Goal: Contribute content: Add original content to the website for others to see

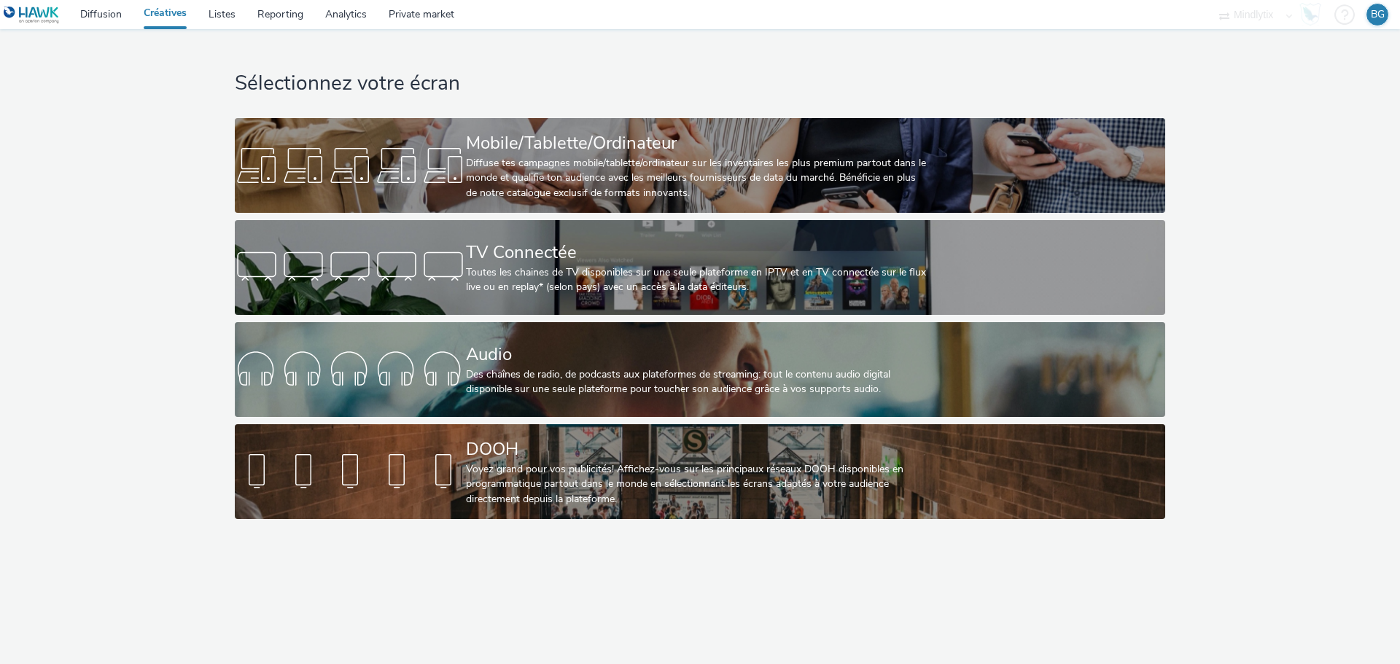
drag, startPoint x: 105, startPoint y: 147, endPoint x: 93, endPoint y: 155, distance: 14.2
drag, startPoint x: 93, startPoint y: 155, endPoint x: 102, endPoint y: 118, distance: 37.5
drag, startPoint x: 102, startPoint y: 118, endPoint x: 64, endPoint y: 139, distance: 43.4
drag, startPoint x: 64, startPoint y: 139, endPoint x: 74, endPoint y: 129, distance: 13.9
click at [66, 131] on div "Sélectionnez votre écran Mobile/Tablette/Ordinateur Diffuse tes campagnes mobil…" at bounding box center [700, 277] width 1410 height 497
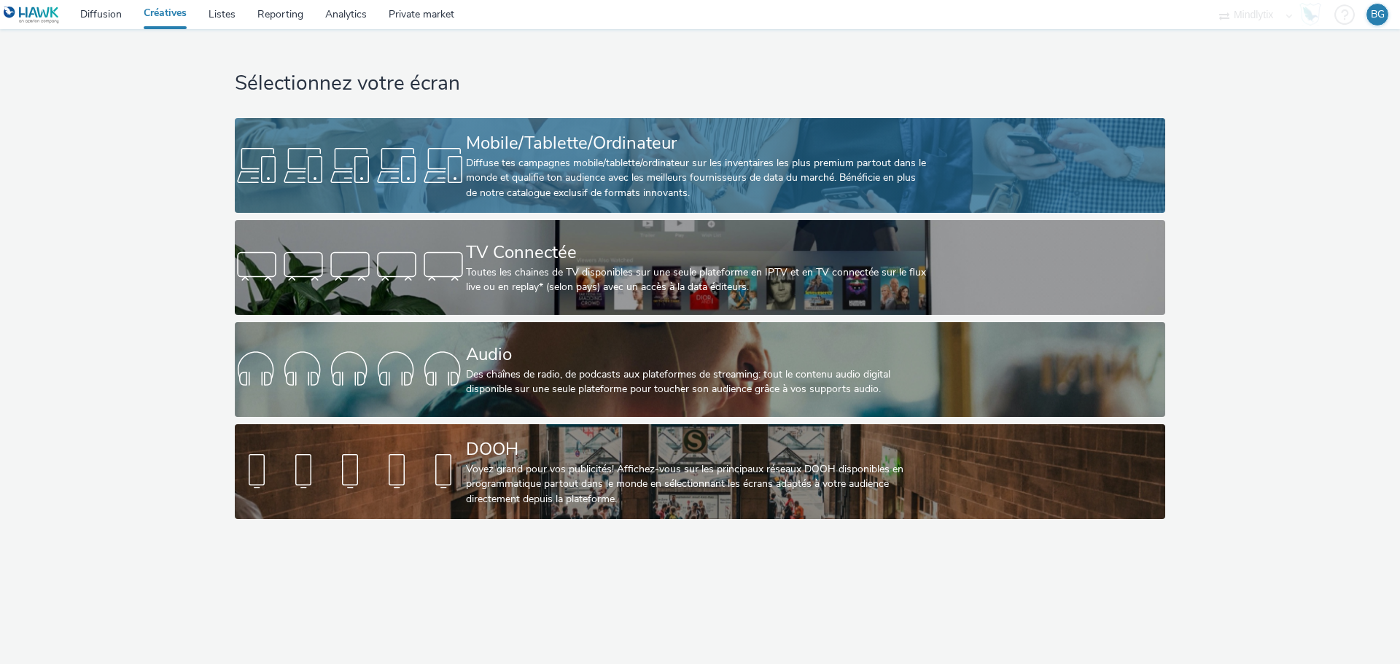
click at [578, 149] on div "Mobile/Tablette/Ordinateur" at bounding box center [697, 144] width 462 height 26
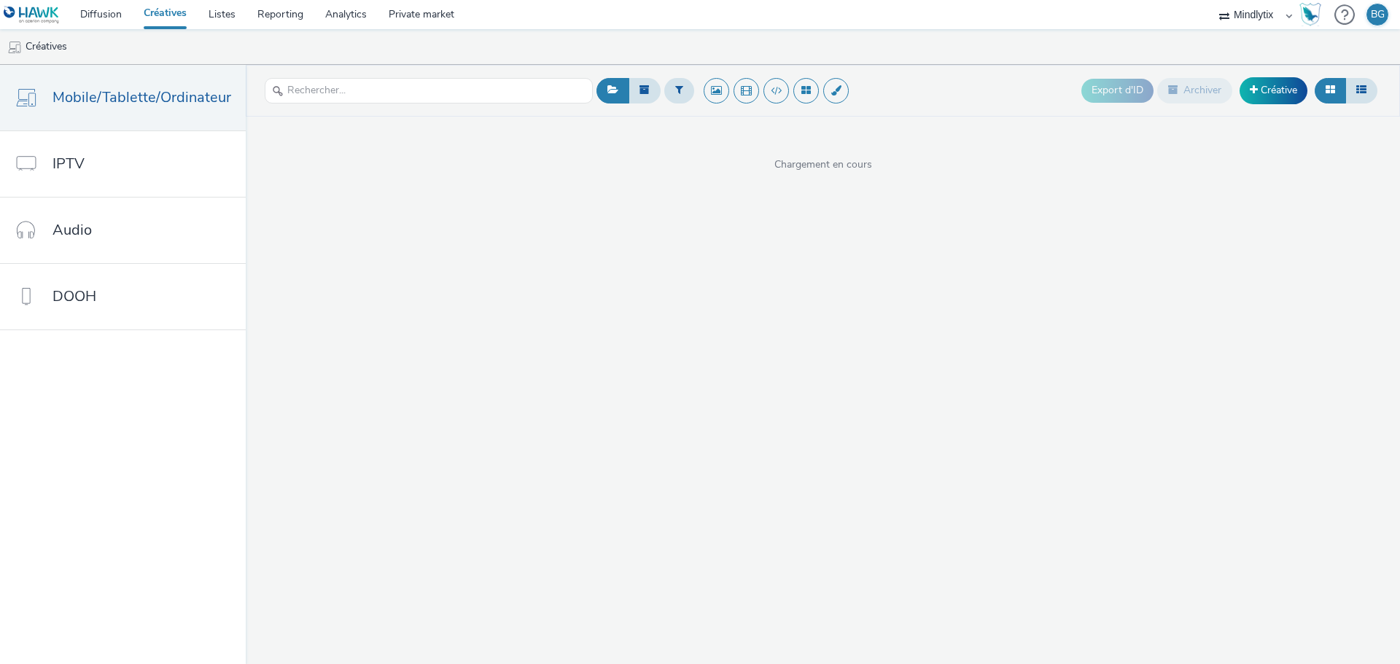
drag, startPoint x: 551, startPoint y: 50, endPoint x: 552, endPoint y: 31, distance: 19.7
click at [546, 31] on ul "Créatives" at bounding box center [700, 46] width 1400 height 35
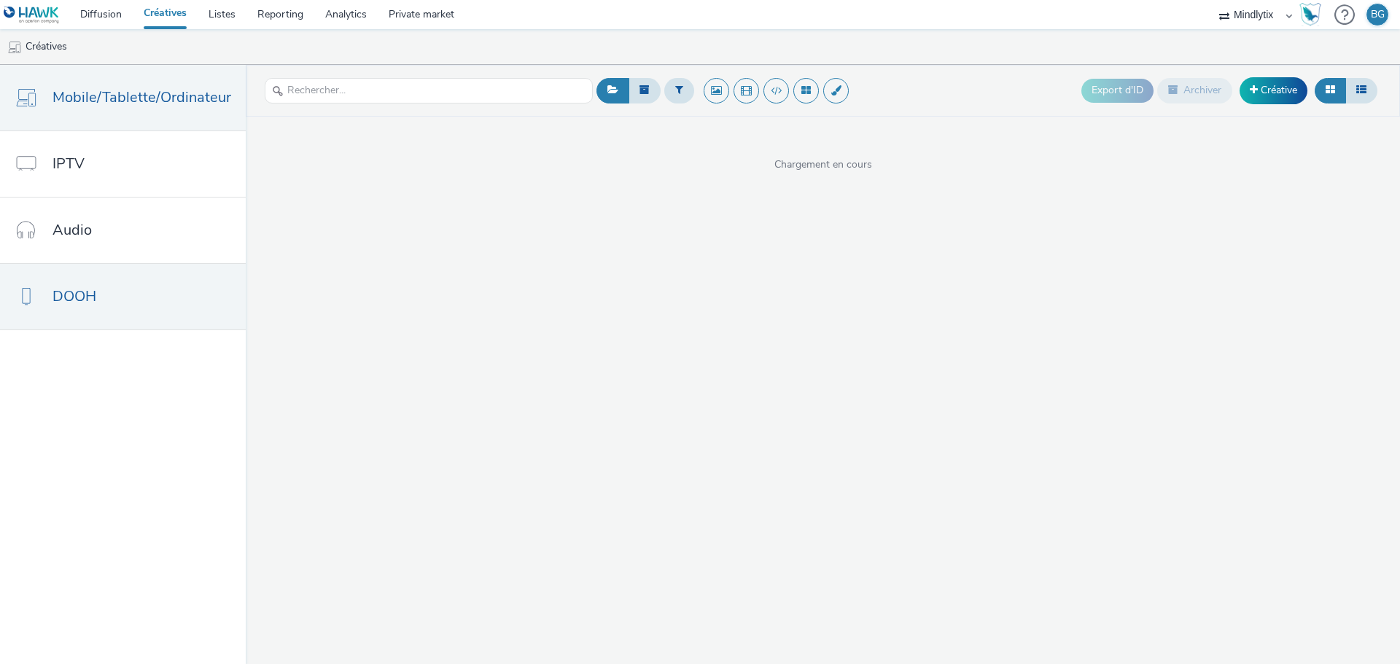
click at [136, 297] on link "DOOH" at bounding box center [123, 297] width 246 height 66
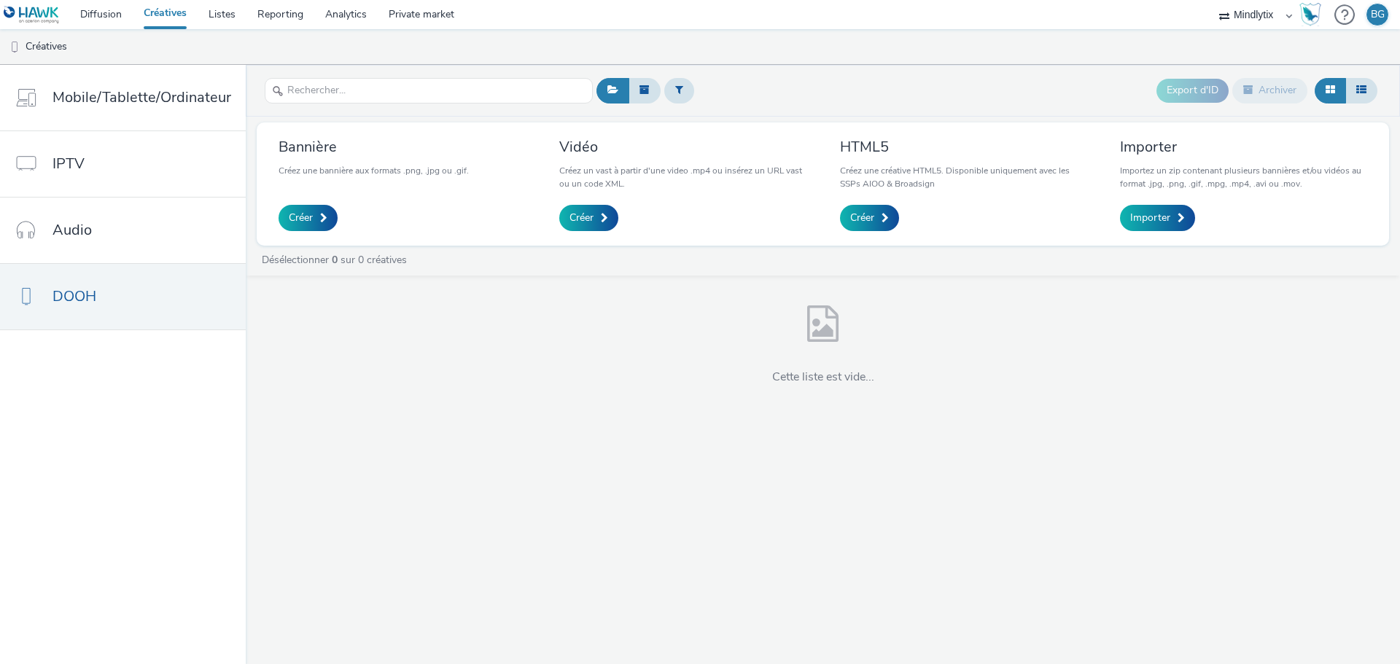
drag, startPoint x: 611, startPoint y: 28, endPoint x: 608, endPoint y: 20, distance: 8.5
drag, startPoint x: 605, startPoint y: 20, endPoint x: 596, endPoint y: 21, distance: 9.6
click at [593, 20] on nav "Diffusion Créatives Listes Reporting Analytics Private market Mindlytix BG" at bounding box center [700, 14] width 1400 height 29
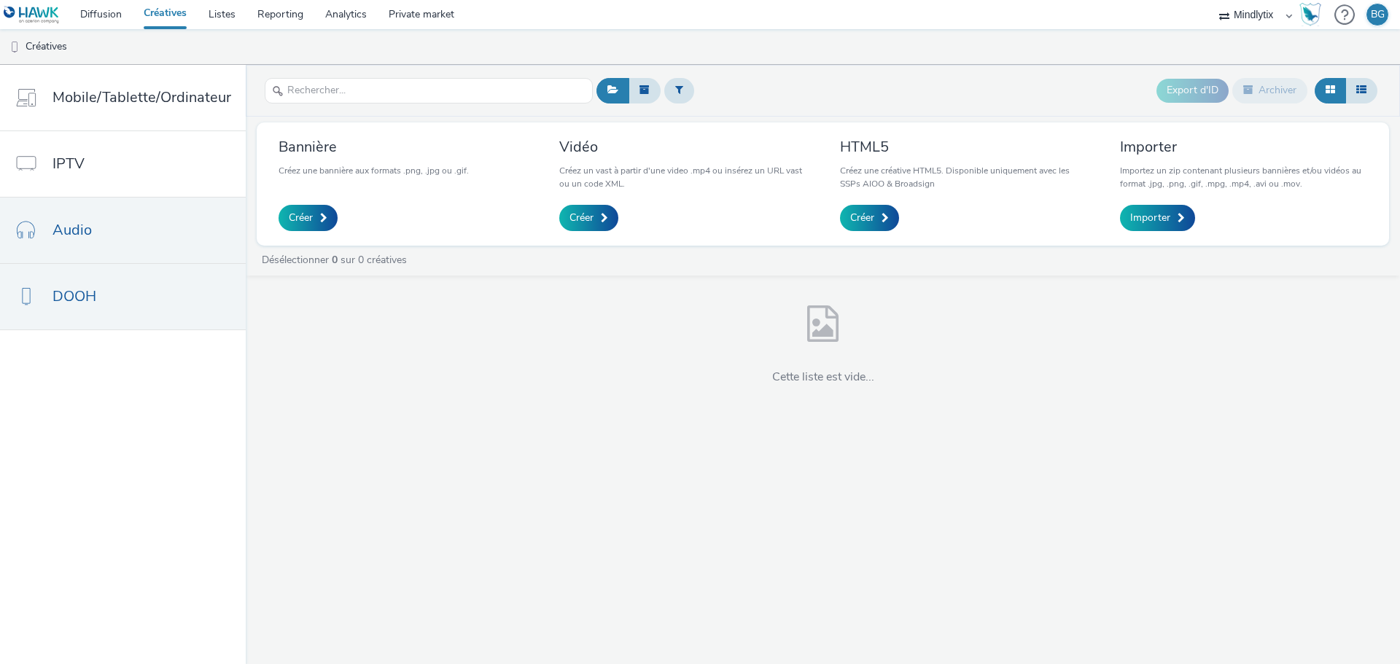
click at [104, 238] on link "Audio" at bounding box center [123, 231] width 246 height 66
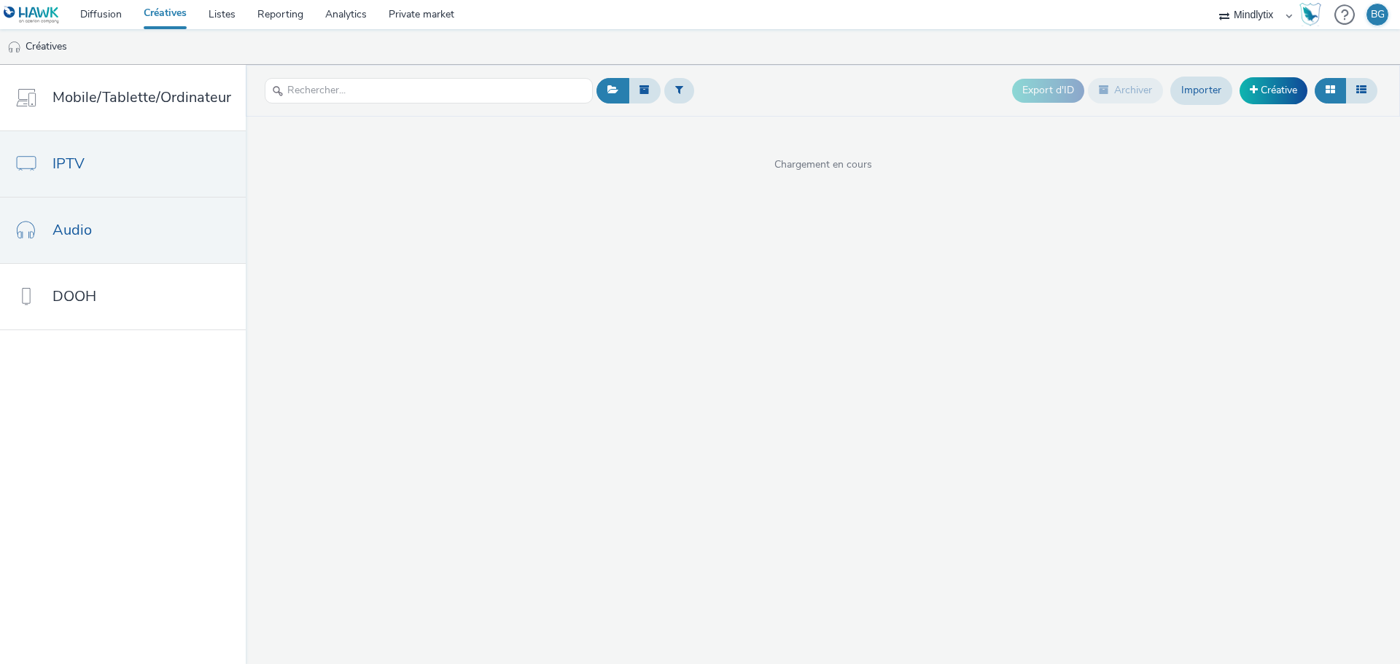
click at [127, 169] on link "IPTV" at bounding box center [123, 164] width 246 height 66
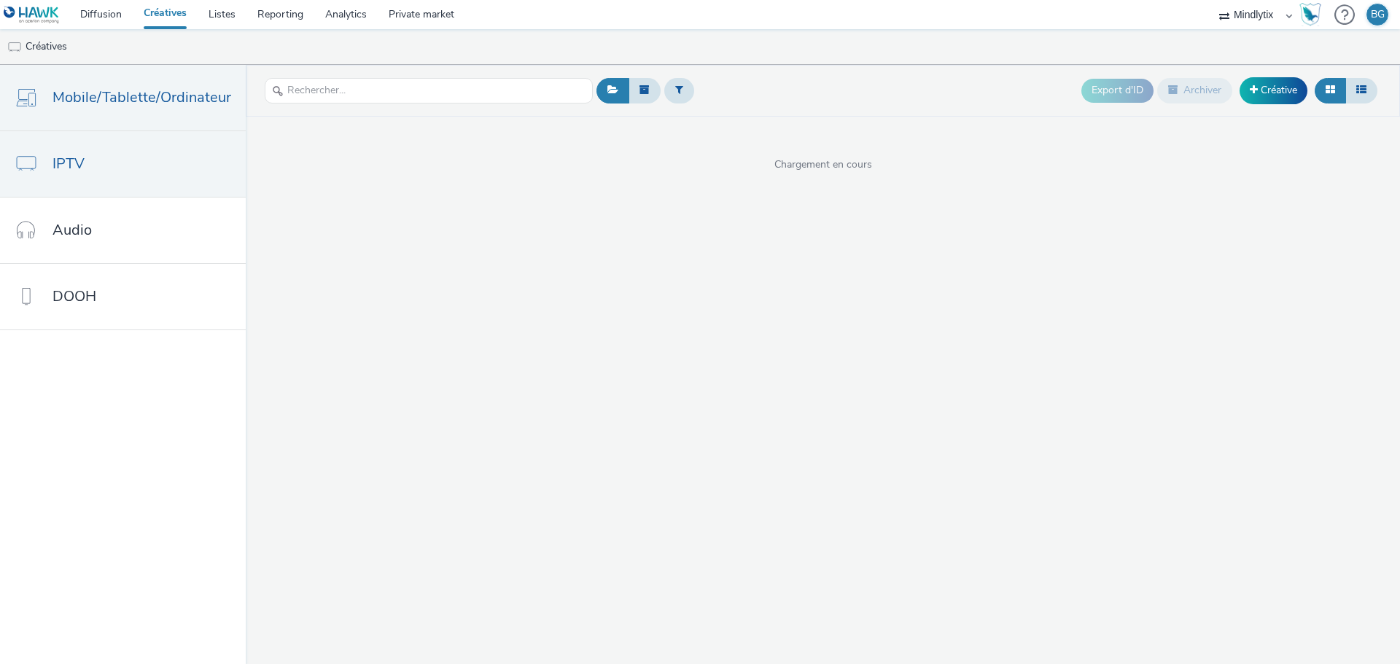
click at [142, 101] on span "Mobile/Tablette/Ordinateur" at bounding box center [142, 97] width 179 height 21
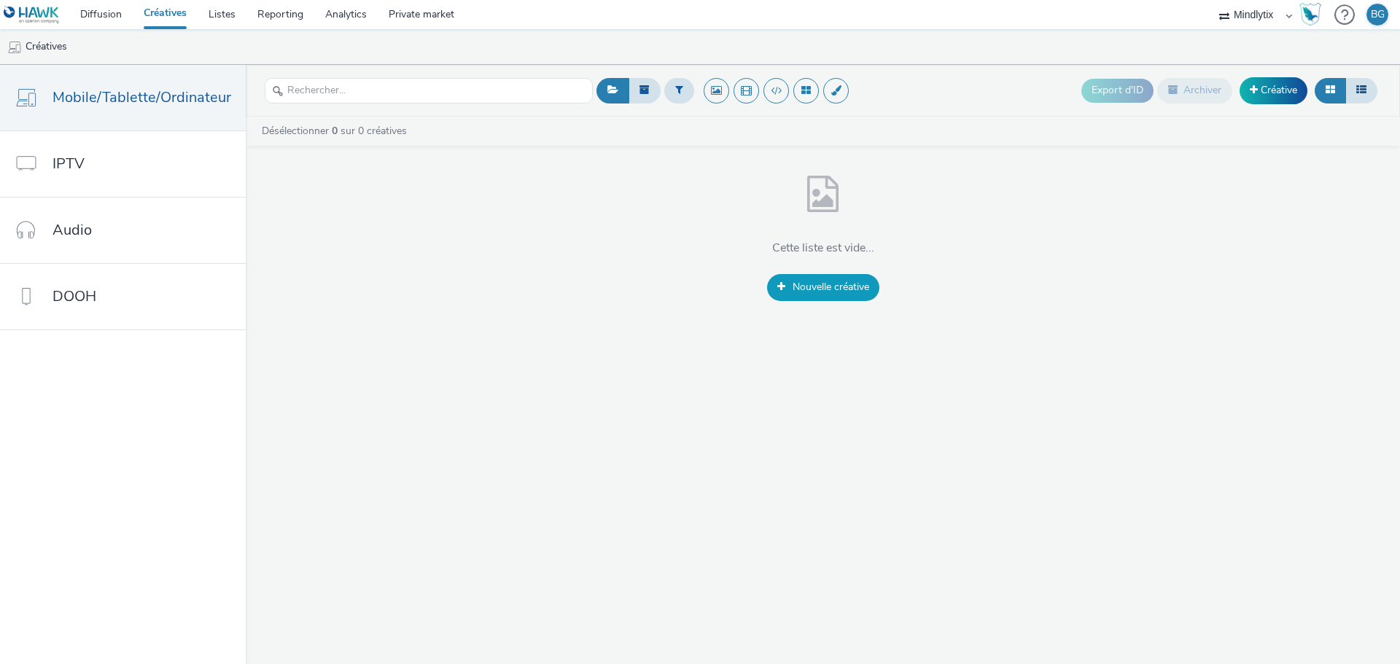
click at [834, 285] on span "Nouvelle créative" at bounding box center [831, 287] width 77 height 14
drag, startPoint x: 461, startPoint y: 225, endPoint x: 451, endPoint y: 214, distance: 14.5
click at [449, 211] on div "Cette liste est vide... Nouvelle créative" at bounding box center [823, 234] width 1154 height 133
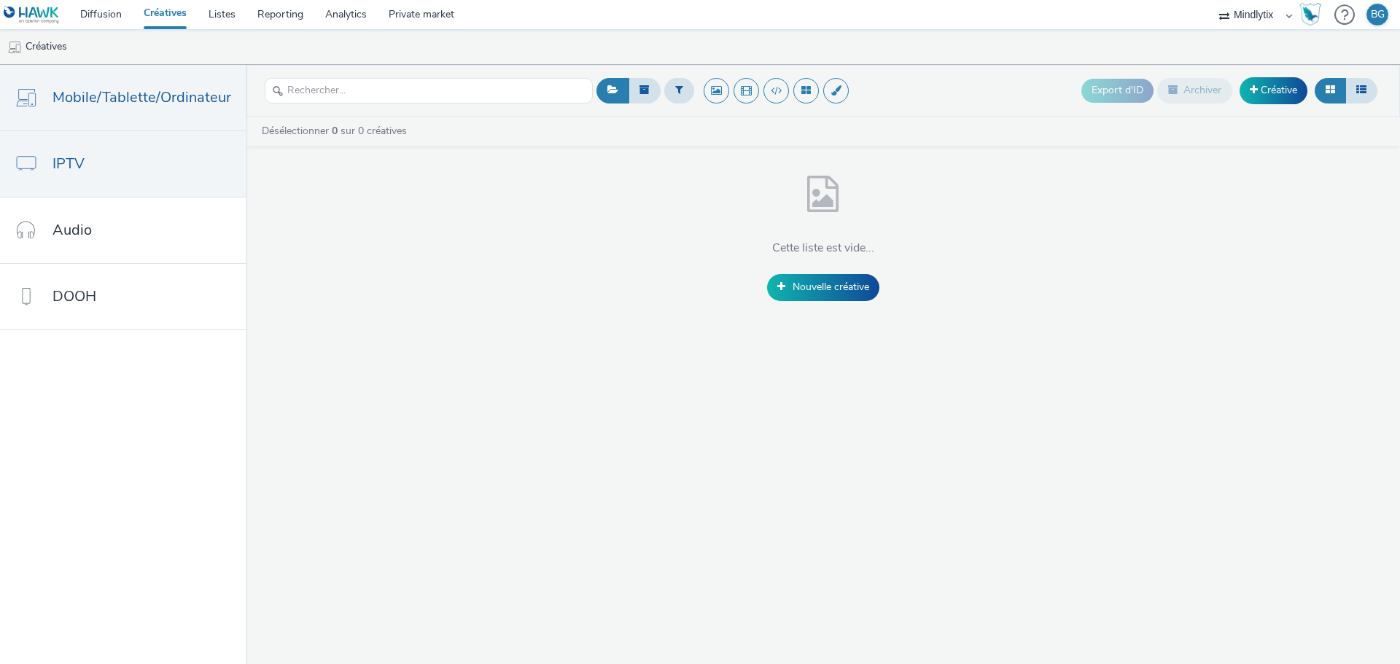
click at [111, 167] on link "IPTV" at bounding box center [123, 164] width 246 height 66
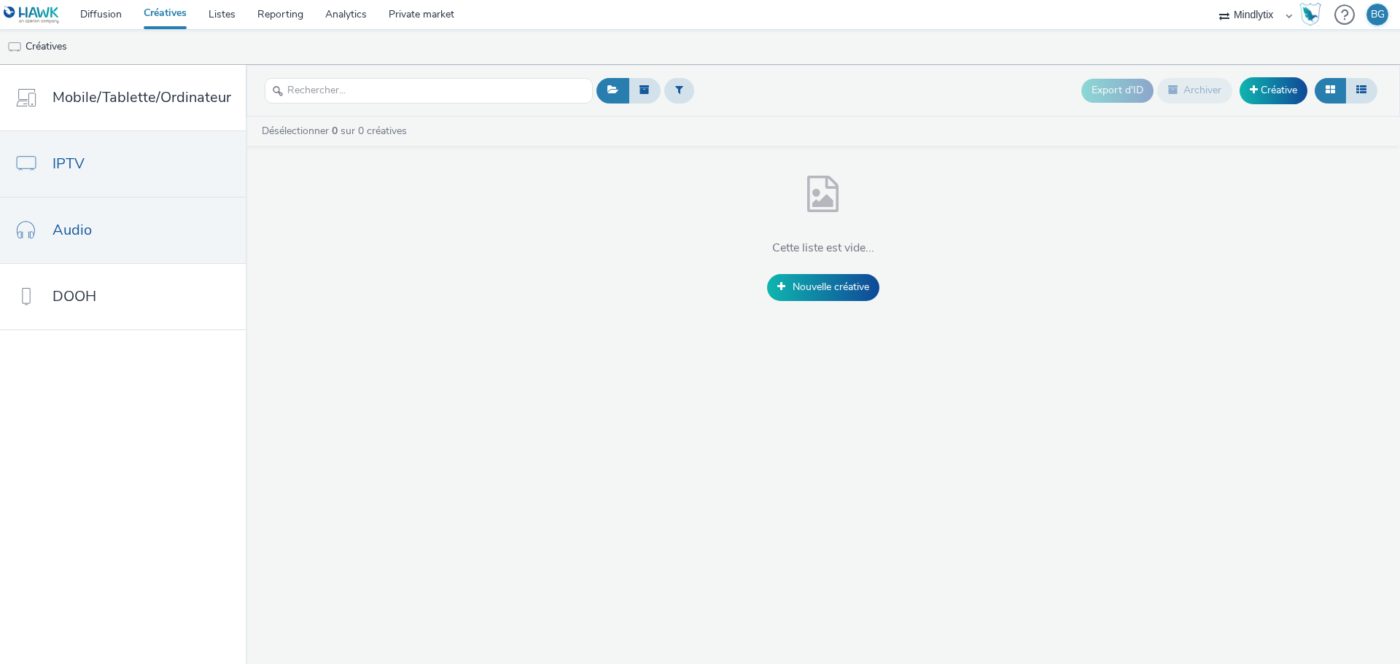
click at [109, 233] on link "Audio" at bounding box center [123, 231] width 246 height 66
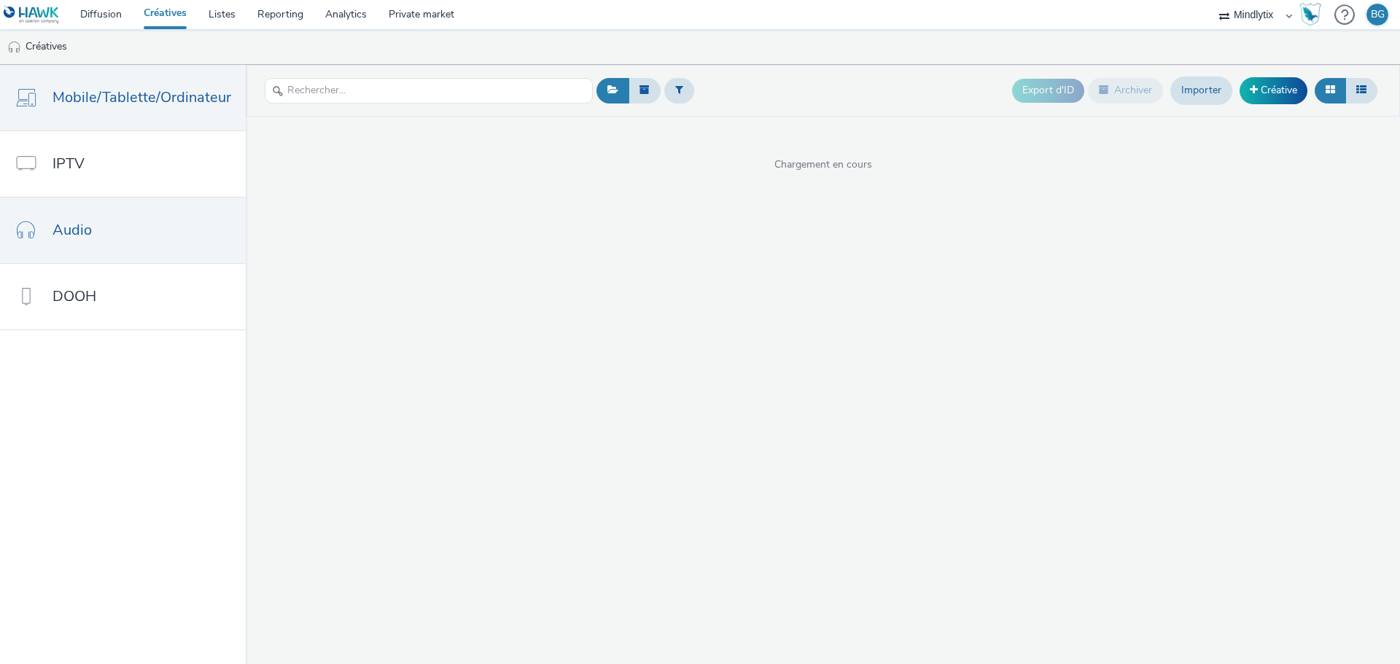
click at [139, 99] on span "Mobile/Tablette/Ordinateur" at bounding box center [142, 97] width 179 height 21
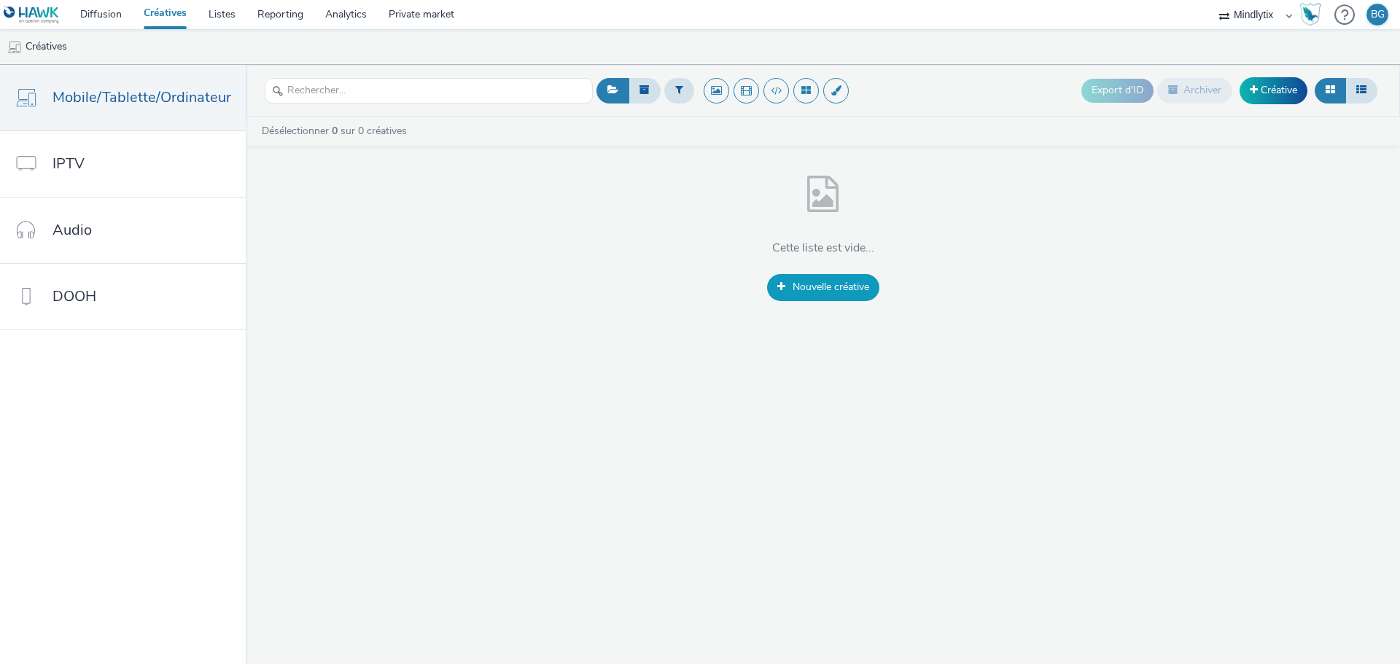
click at [833, 285] on span "Nouvelle créative" at bounding box center [831, 287] width 77 height 14
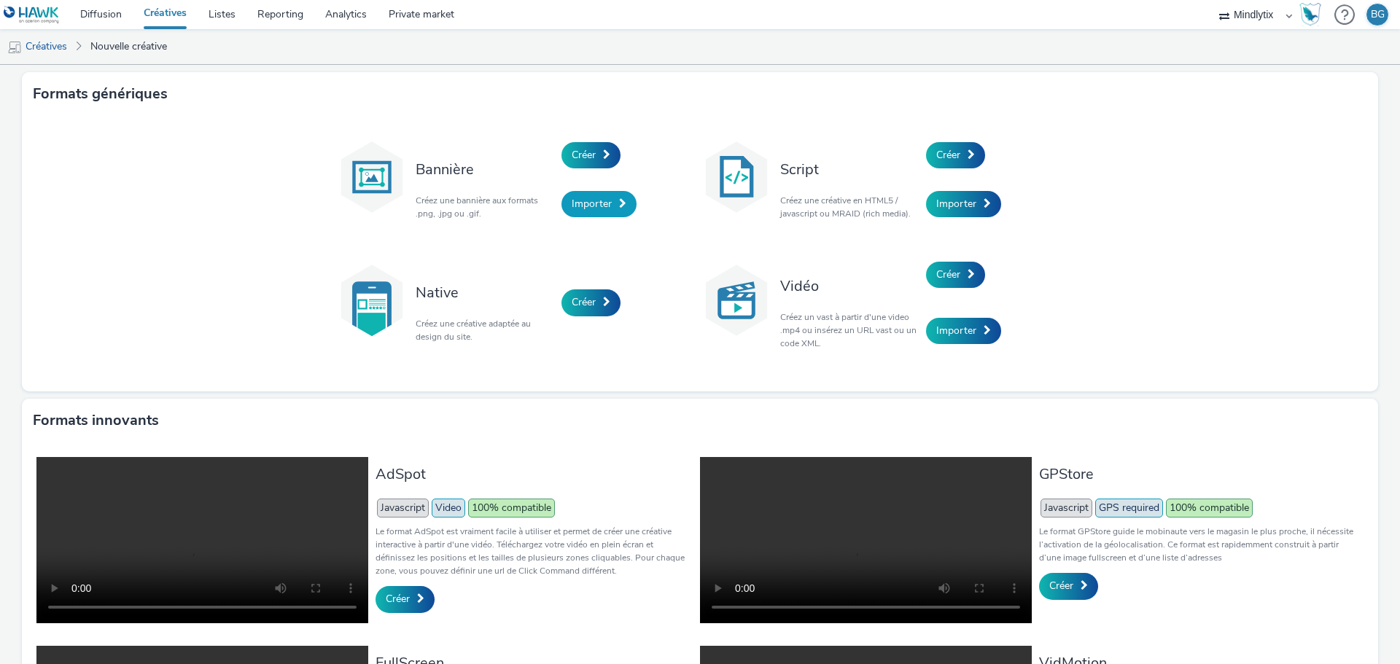
click at [583, 201] on span "Importer" at bounding box center [592, 204] width 40 height 14
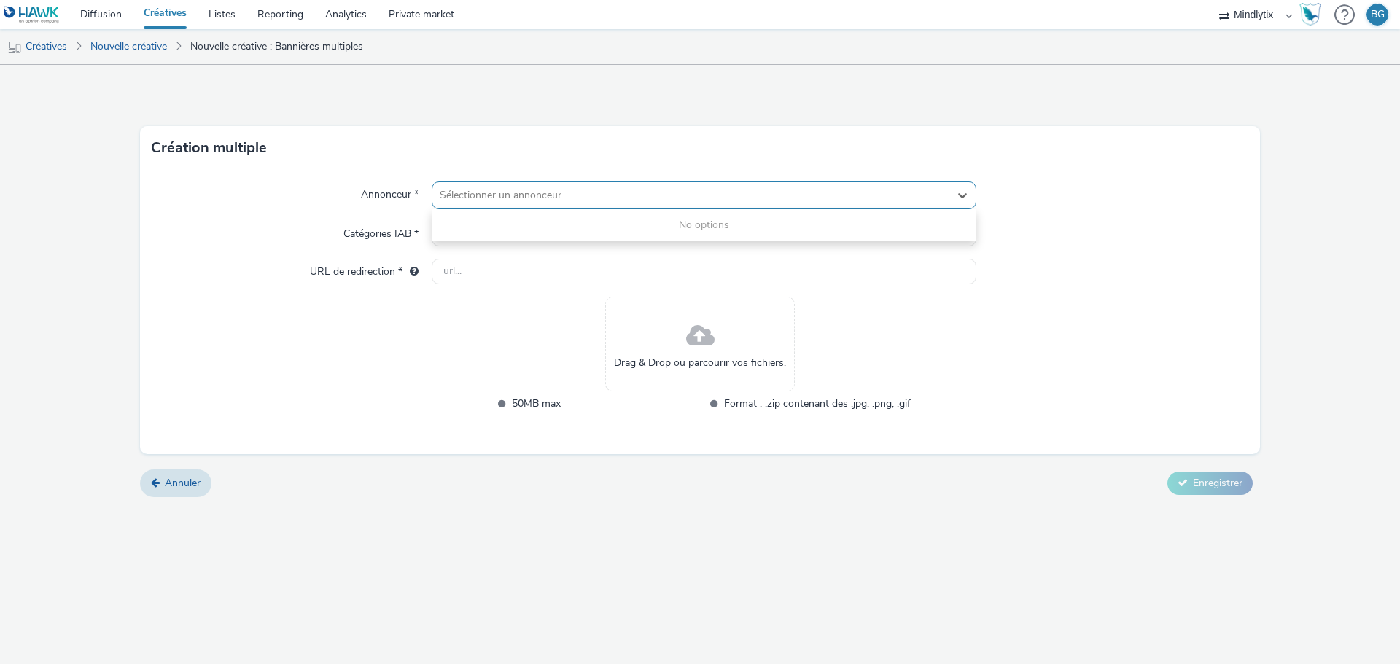
click at [524, 199] on div at bounding box center [691, 196] width 502 height 18
click at [533, 137] on div "Création multiple" at bounding box center [700, 148] width 1120 height 44
click at [500, 231] on span "Sélectionner une ou plusieurs catégories IAB..." at bounding box center [548, 234] width 210 height 12
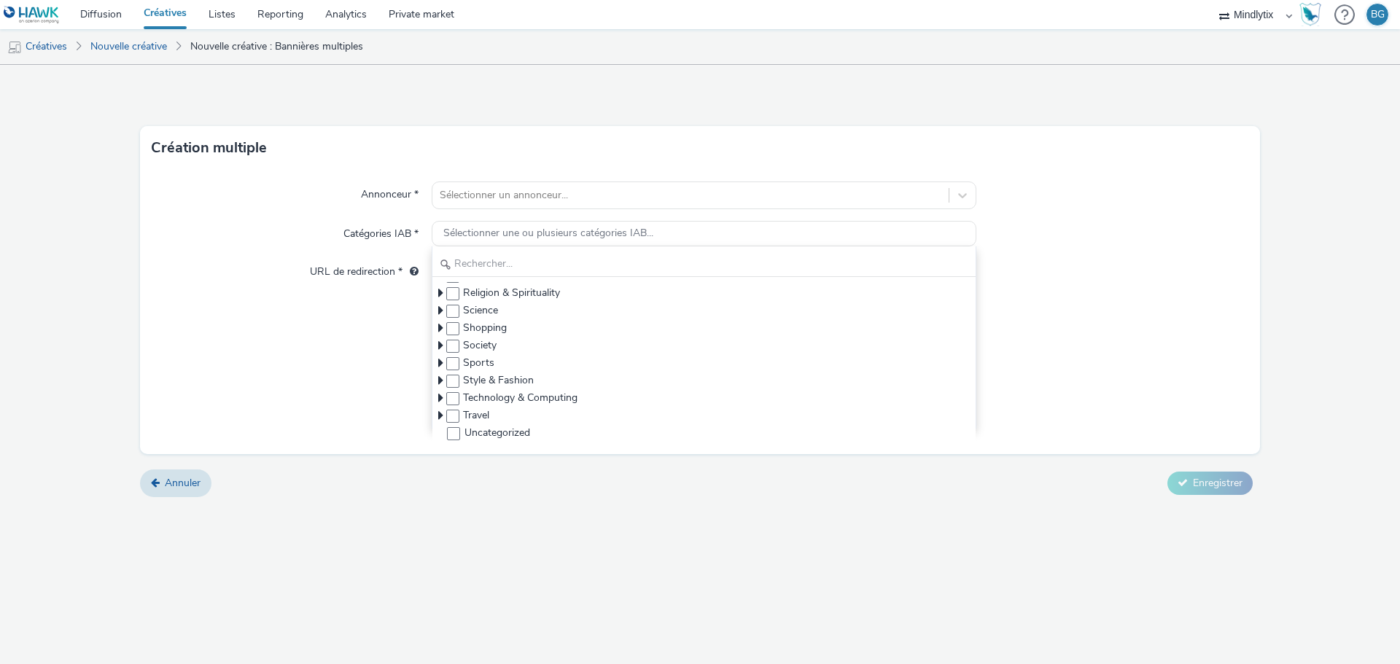
scroll to position [21, 0]
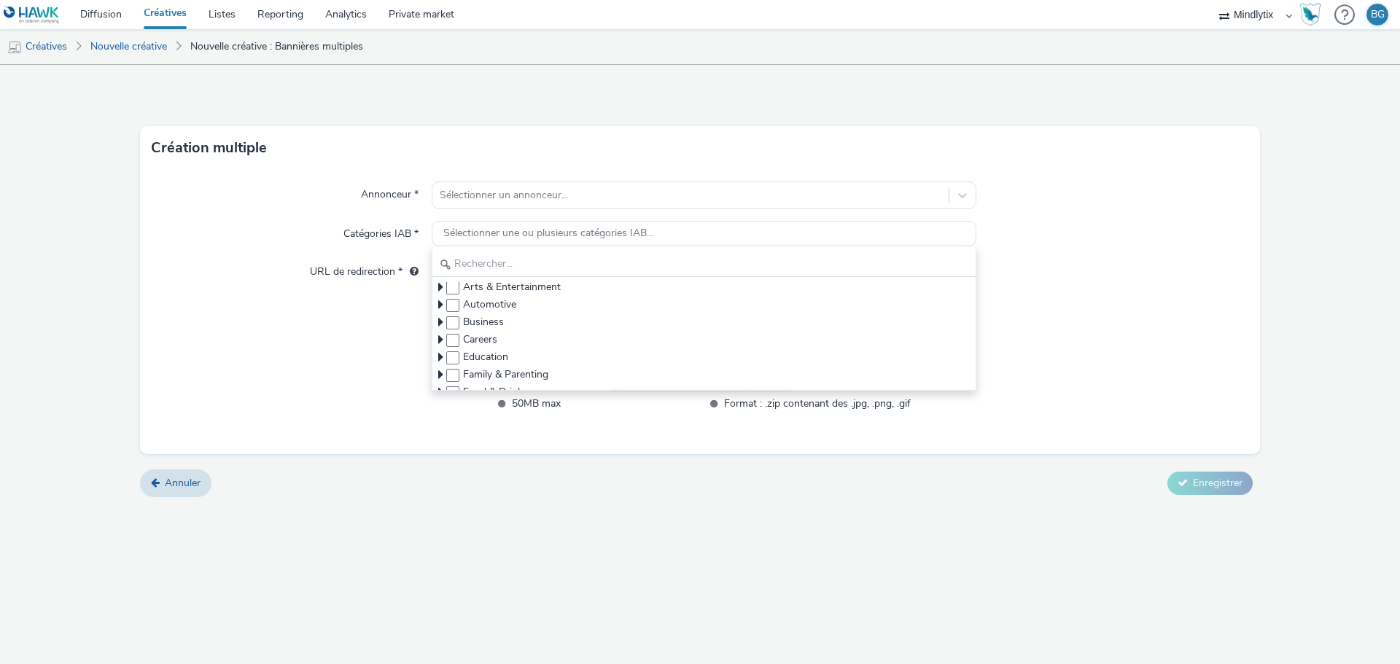
click at [252, 260] on div "URL de redirection *" at bounding box center [292, 272] width 280 height 26
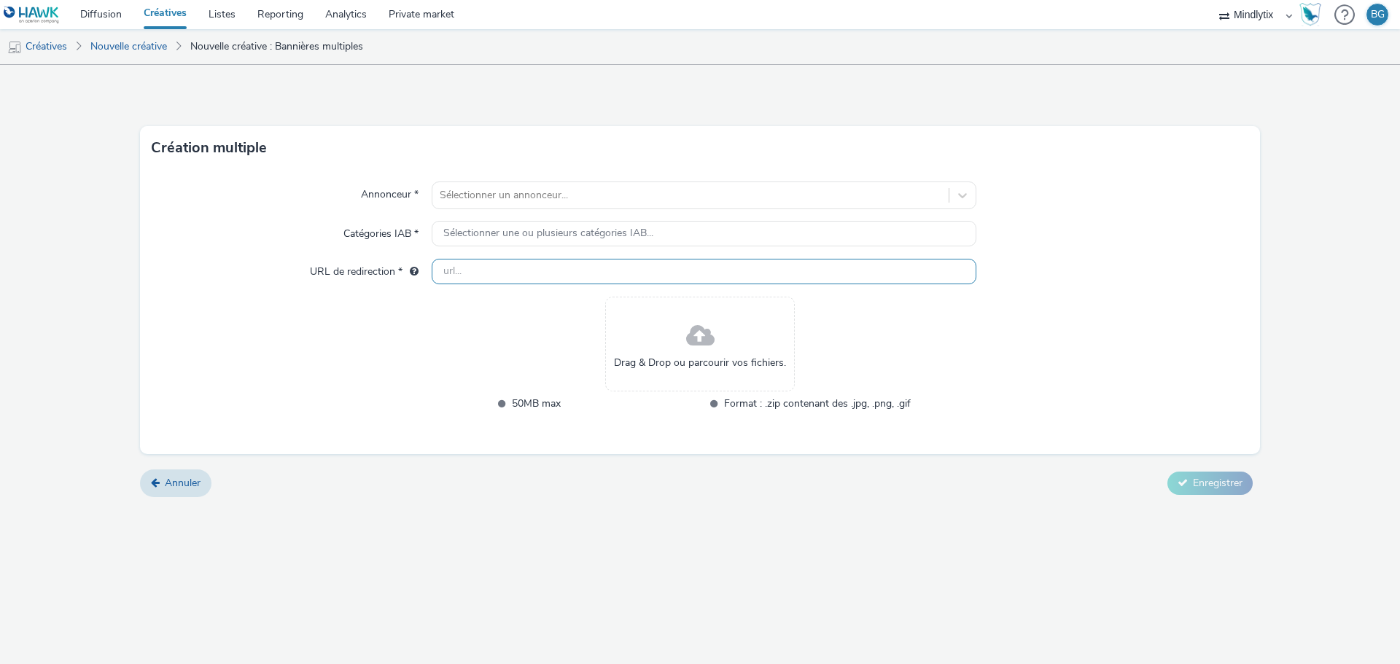
click at [492, 265] on input "text" at bounding box center [704, 272] width 545 height 26
click at [165, 481] on form "Création multiple Annonceur * Sélectionner un annonceur... Catégories IAB * Sél…" at bounding box center [700, 286] width 1400 height 443
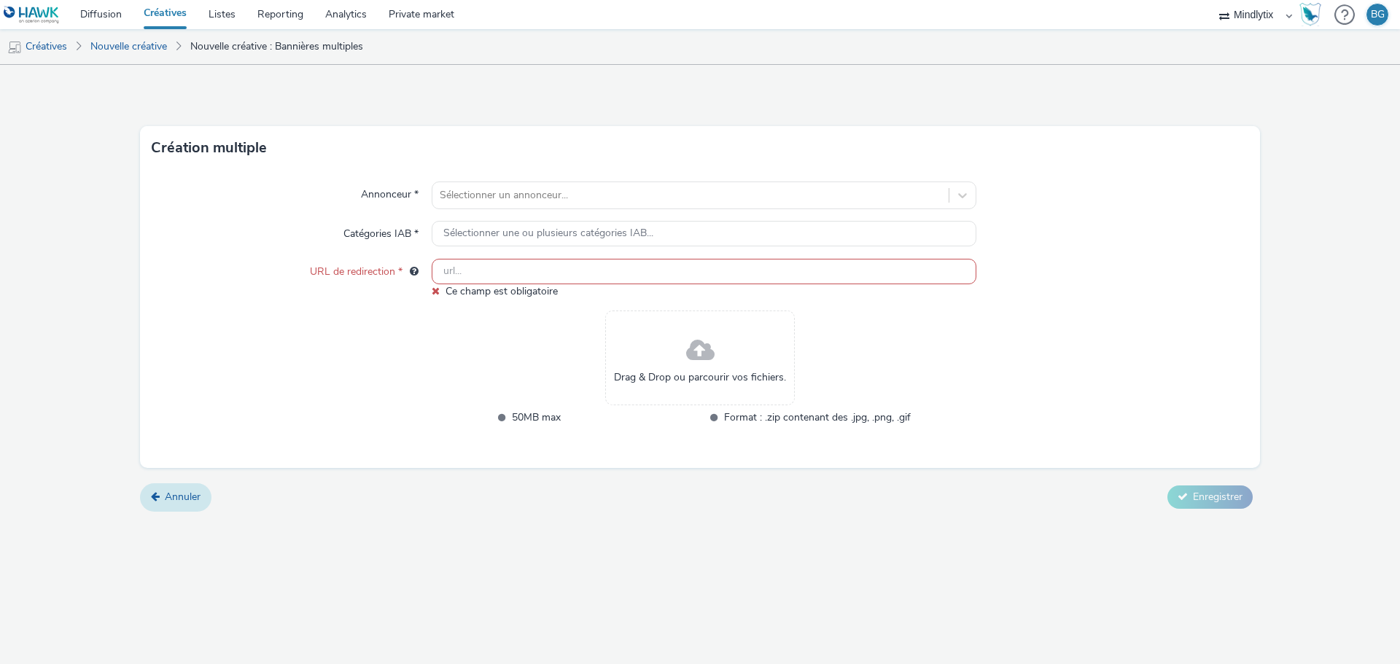
click at [181, 500] on span "Annuler" at bounding box center [183, 497] width 36 height 14
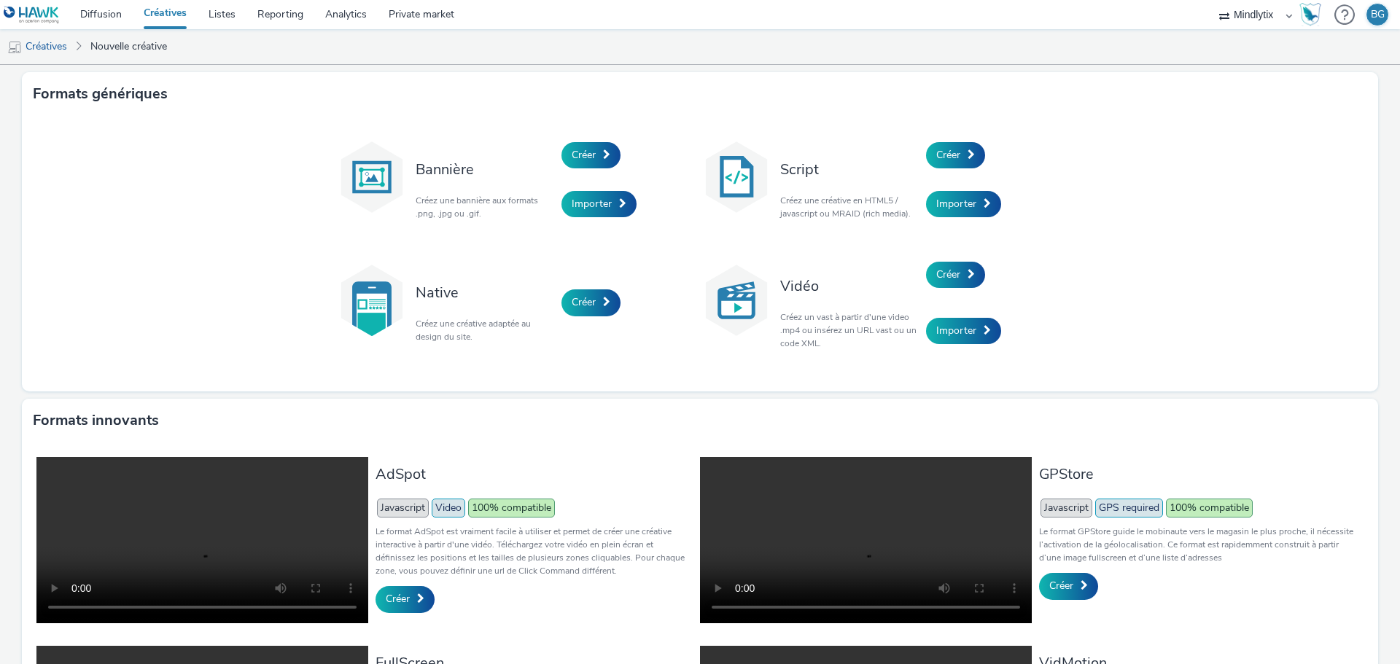
click at [171, 9] on link "Créatives" at bounding box center [165, 14] width 65 height 29
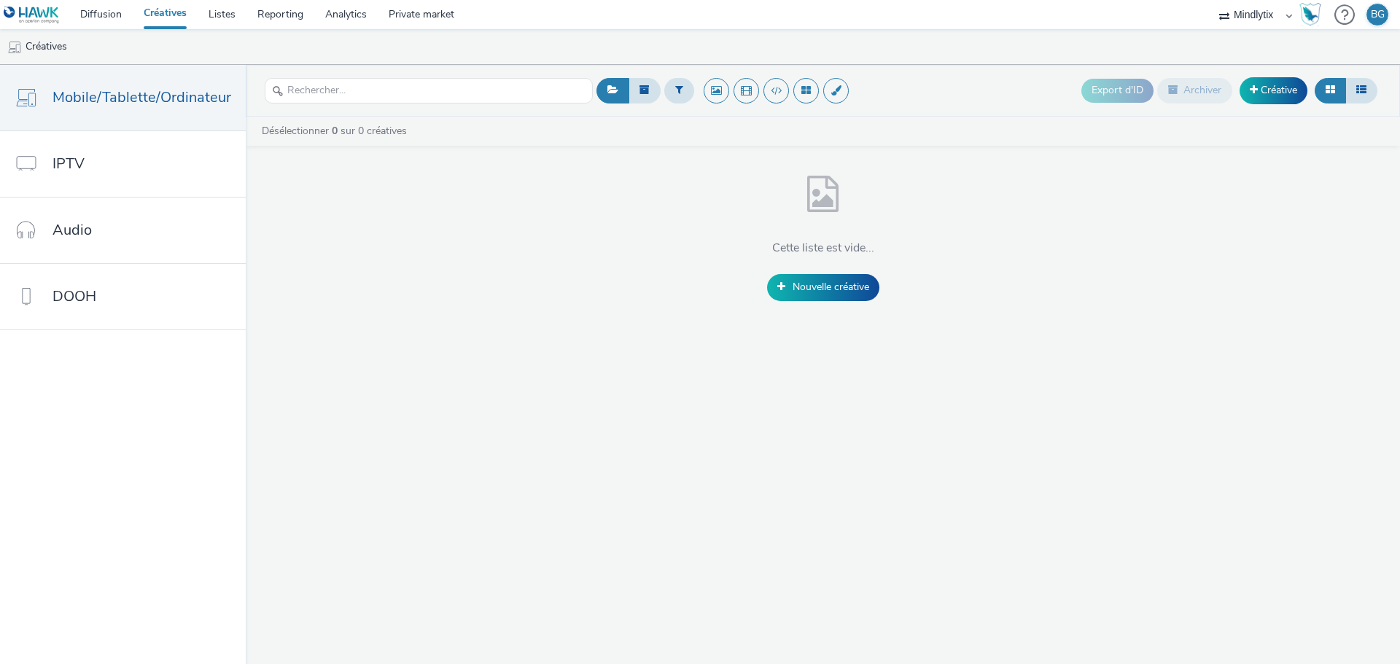
drag, startPoint x: 573, startPoint y: 26, endPoint x: 571, endPoint y: 18, distance: 8.3
drag, startPoint x: 571, startPoint y: 18, endPoint x: 546, endPoint y: 22, distance: 25.9
drag, startPoint x: 546, startPoint y: 22, endPoint x: 564, endPoint y: 9, distance: 22.0
drag, startPoint x: 564, startPoint y: 9, endPoint x: 537, endPoint y: 17, distance: 28.0
drag, startPoint x: 537, startPoint y: 17, endPoint x: 554, endPoint y: 12, distance: 17.5
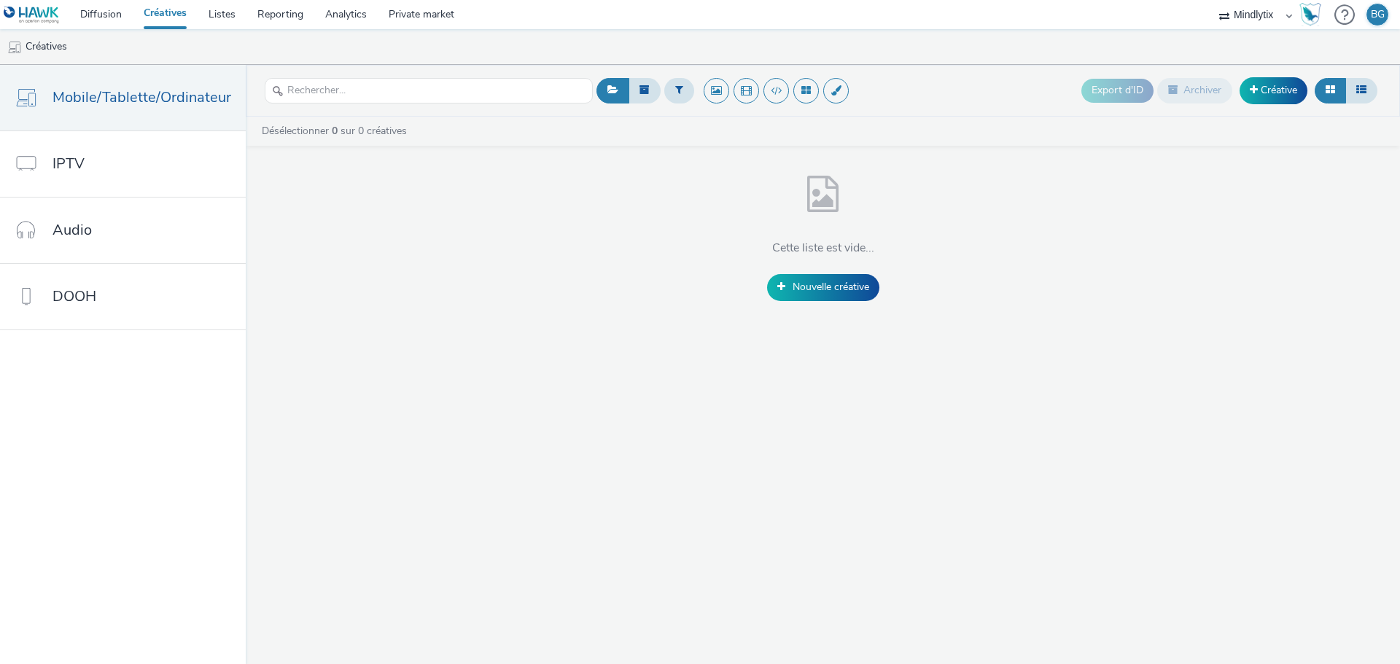
drag, startPoint x: 554, startPoint y: 12, endPoint x: 514, endPoint y: 19, distance: 40.1
click at [517, 15] on nav "Diffusion Créatives Listes Reporting Analytics Private market Mindlytix BG" at bounding box center [700, 14] width 1400 height 29
click at [98, 18] on link "Diffusion" at bounding box center [100, 14] width 63 height 29
